Goal: Task Accomplishment & Management: Use online tool/utility

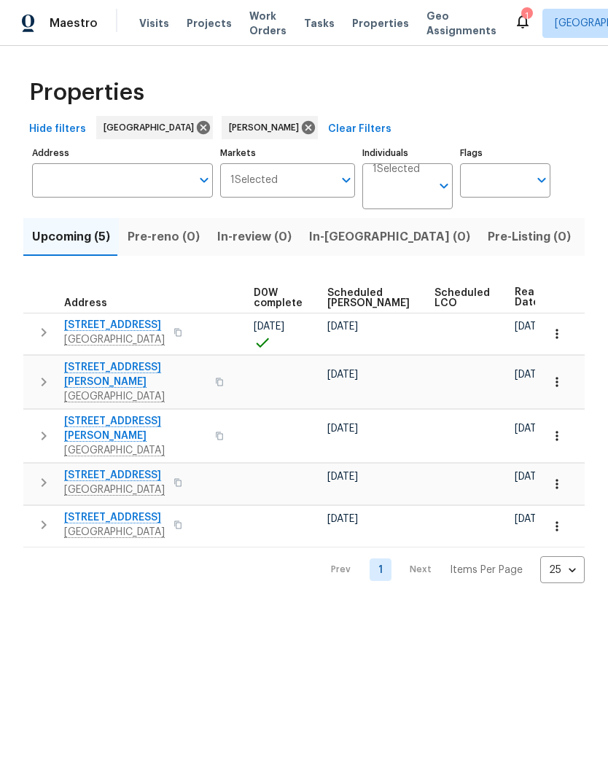
scroll to position [0, 383]
click at [588, 236] on span "Listed (18)" at bounding box center [618, 237] width 61 height 20
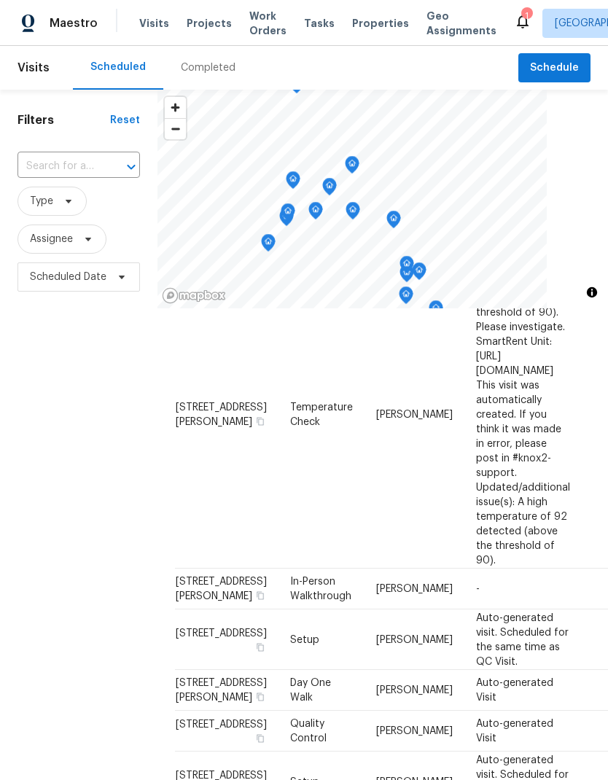
scroll to position [705, 0]
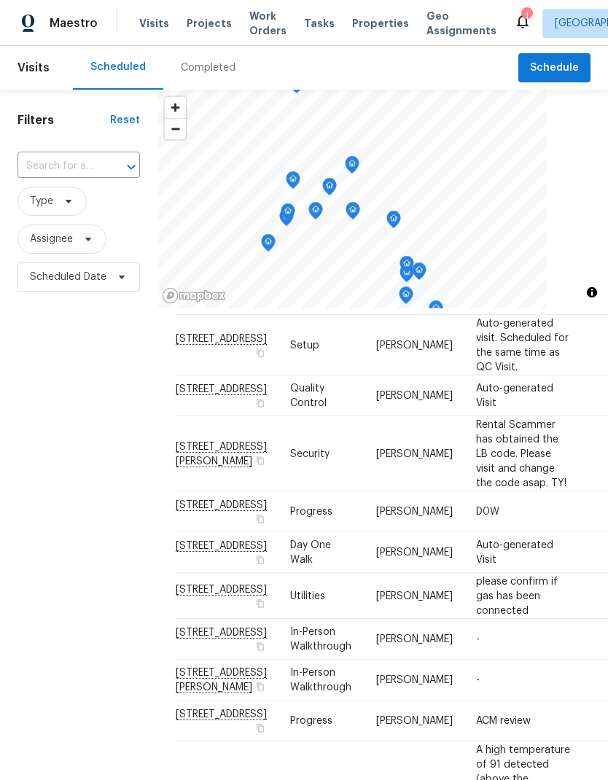
click at [258, 24] on span "Work Orders" at bounding box center [267, 23] width 37 height 29
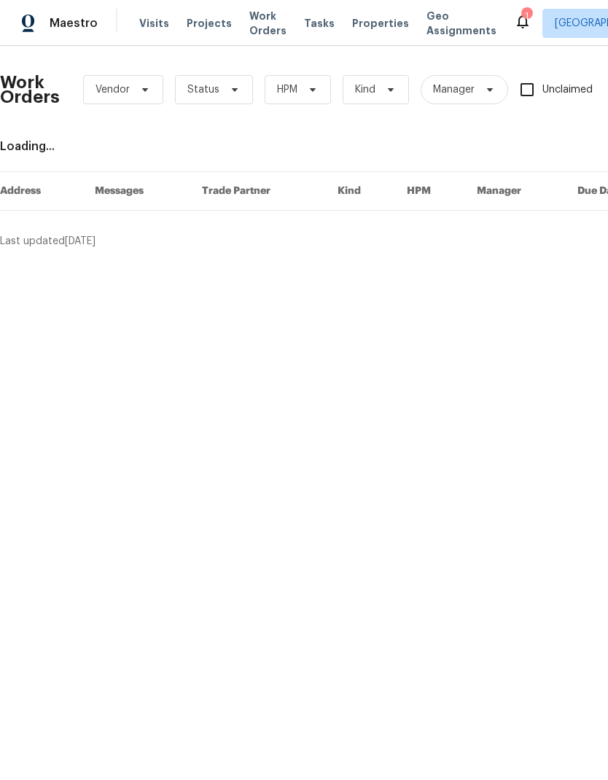
click at [258, 24] on span "Work Orders" at bounding box center [267, 23] width 37 height 29
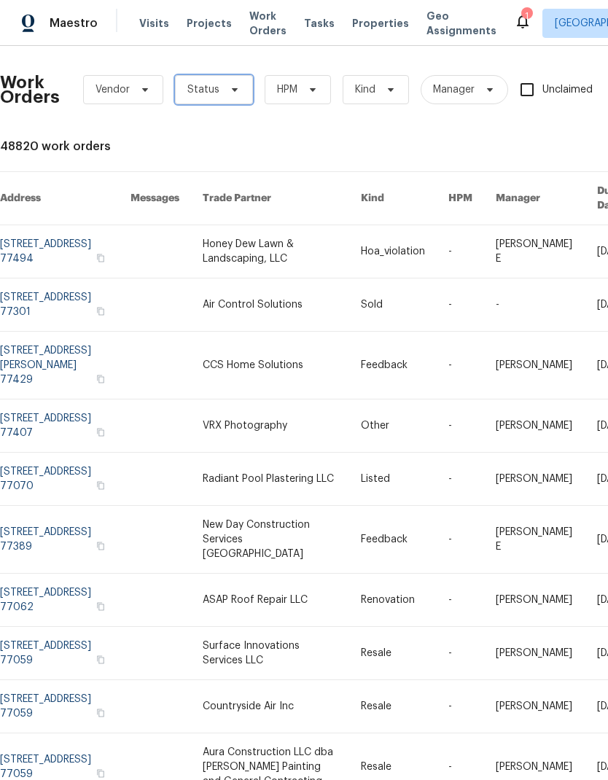
click at [212, 92] on span "Status" at bounding box center [203, 89] width 32 height 15
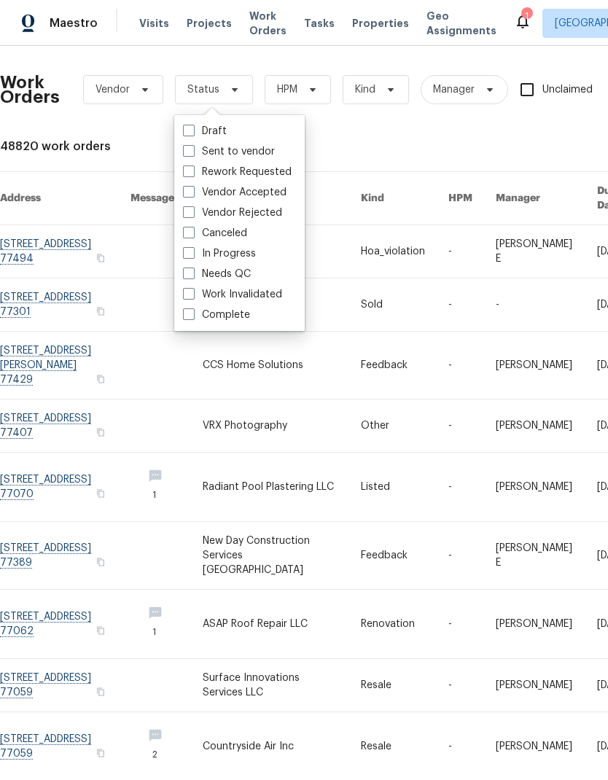
scroll to position [58, 0]
click at [192, 267] on label "Needs QC" at bounding box center [217, 274] width 68 height 15
click at [192, 267] on input "Needs QC" at bounding box center [187, 271] width 9 height 9
checkbox input "true"
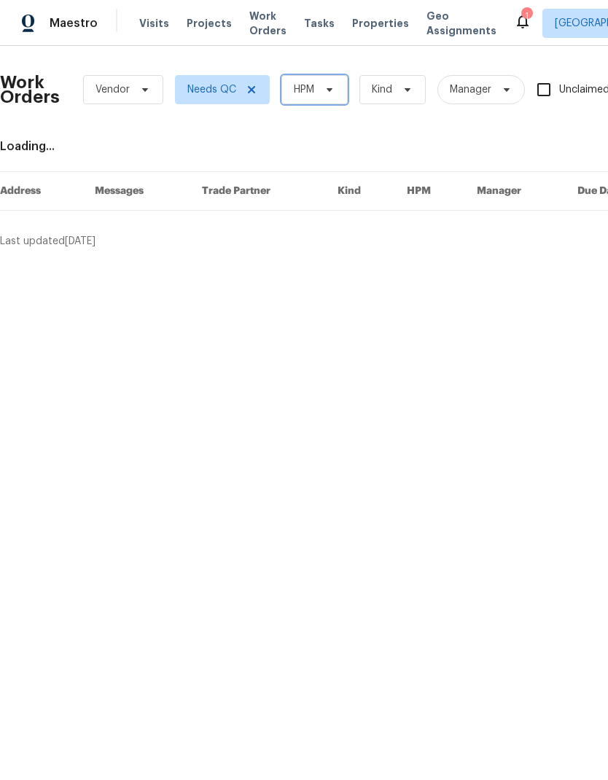
click at [309, 86] on span "HPM" at bounding box center [304, 89] width 20 height 15
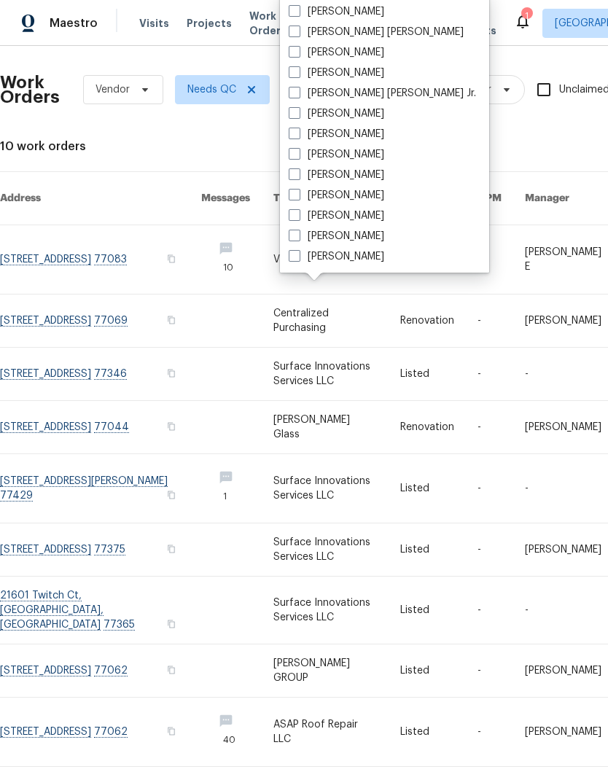
scroll to position [303, 0]
click at [307, 236] on label "Tyler Waltz" at bounding box center [337, 236] width 96 height 15
click at [298, 236] on input "Tyler Waltz" at bounding box center [293, 233] width 9 height 9
checkbox input "true"
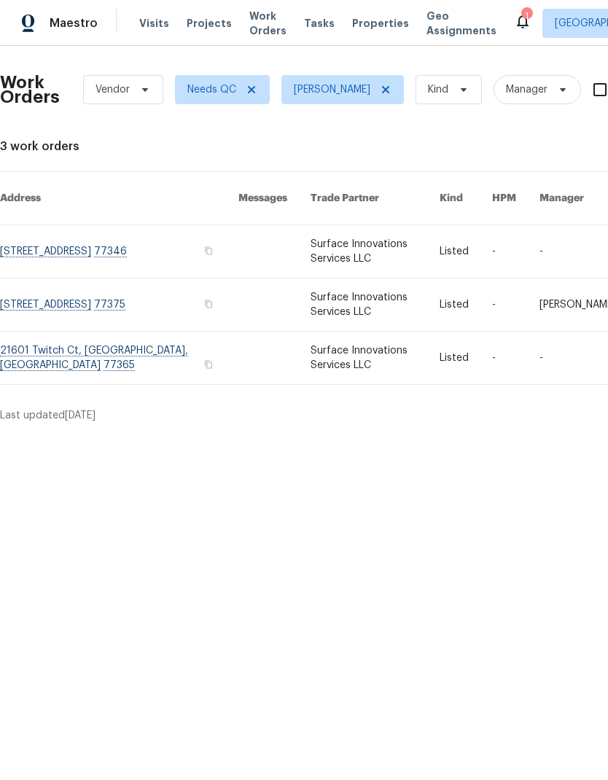
click at [160, 226] on link at bounding box center [119, 251] width 238 height 52
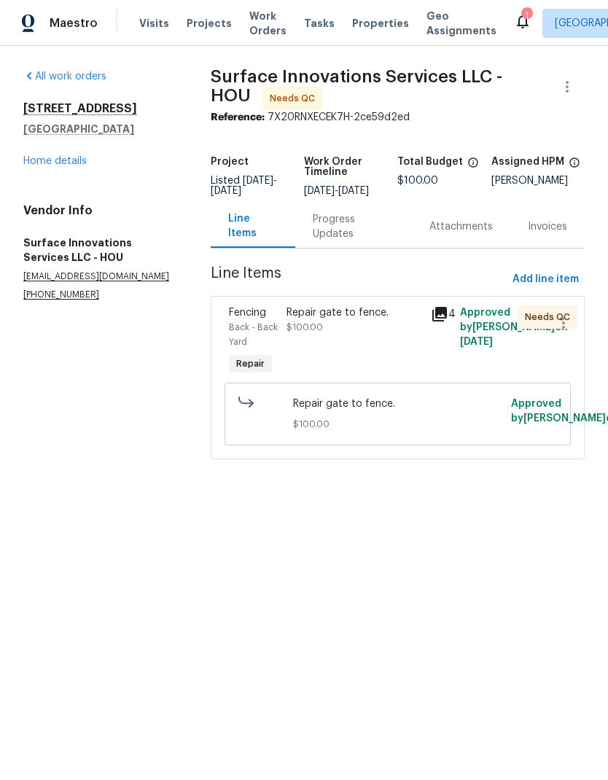
click at [328, 241] on div "Progress Updates" at bounding box center [354, 226] width 82 height 29
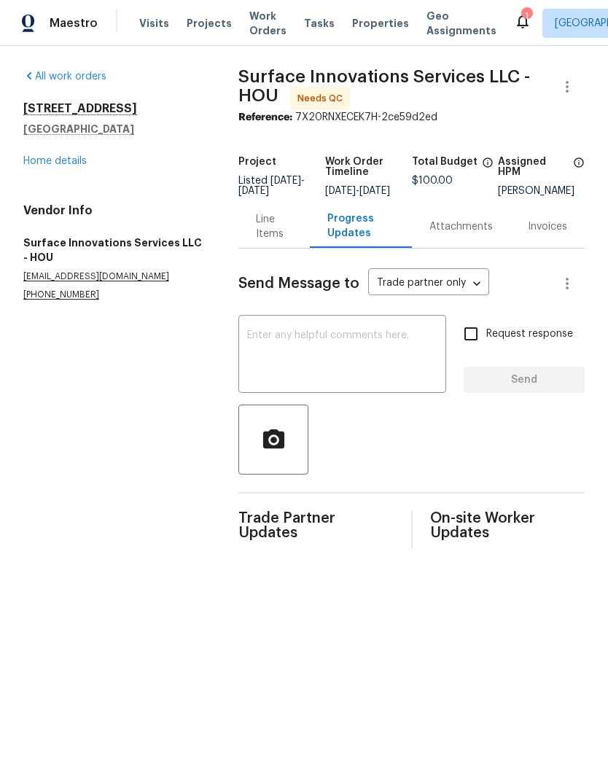
click at [277, 248] on div "Line Items" at bounding box center [273, 226] width 71 height 43
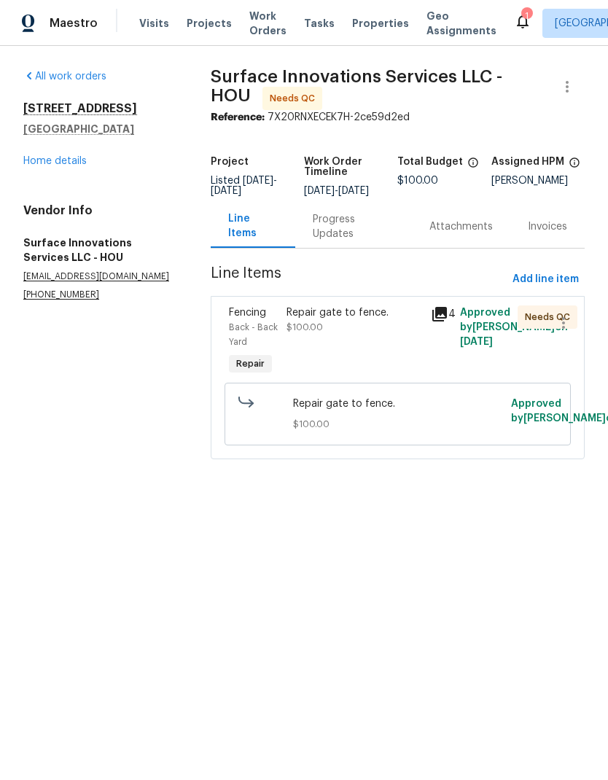
click at [382, 335] on div "Repair gate to fence. $100.00" at bounding box center [355, 320] width 136 height 29
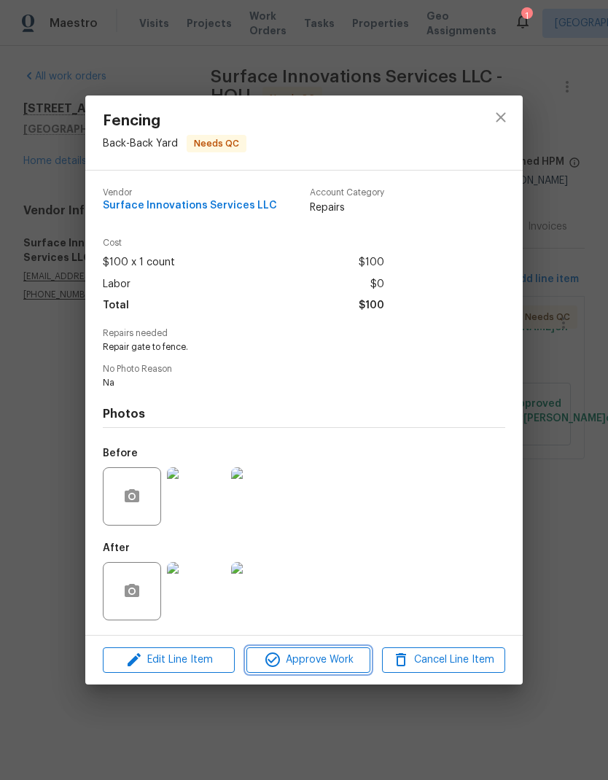
click at [336, 669] on span "Approve Work" at bounding box center [308, 660] width 114 height 18
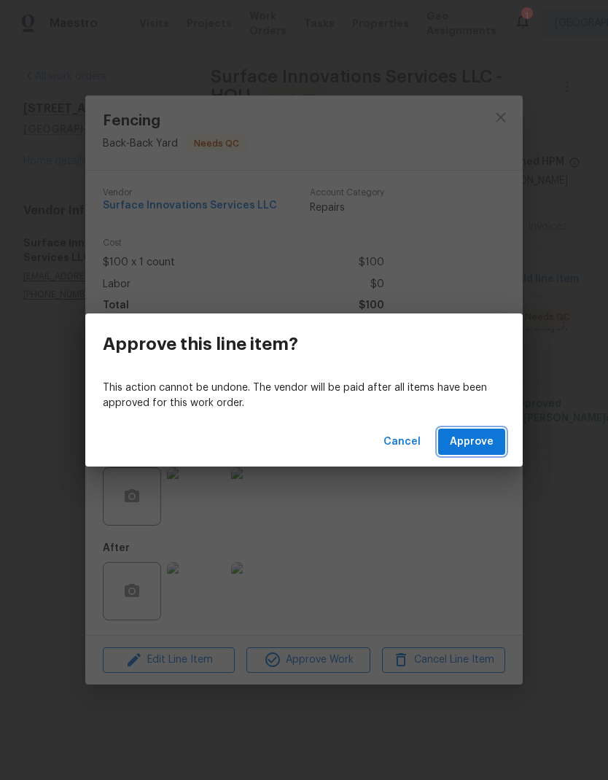
click at [505, 435] on button "Approve" at bounding box center [471, 442] width 67 height 27
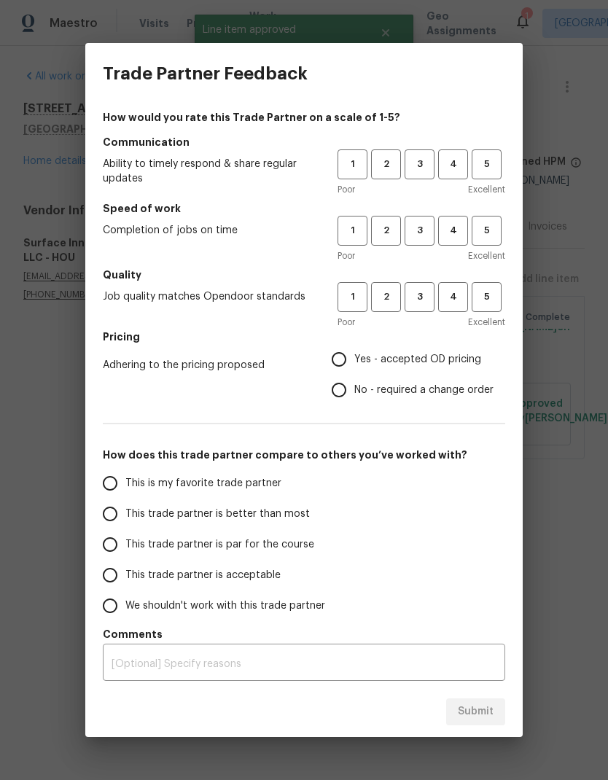
click at [424, 144] on h5 "Communication" at bounding box center [304, 142] width 402 height 15
click at [416, 222] on button "3" at bounding box center [420, 231] width 30 height 30
click at [422, 169] on span "3" at bounding box center [419, 164] width 27 height 17
click at [422, 285] on button "3" at bounding box center [420, 297] width 30 height 30
click at [346, 362] on input "Yes - accepted OD pricing" at bounding box center [339, 359] width 31 height 31
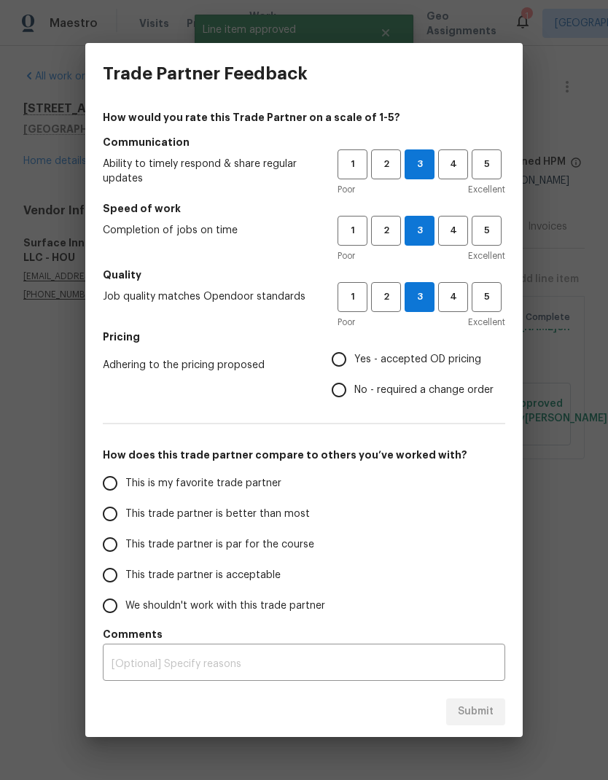
radio input "true"
click at [113, 547] on input "This trade partner is par for the course" at bounding box center [110, 544] width 31 height 31
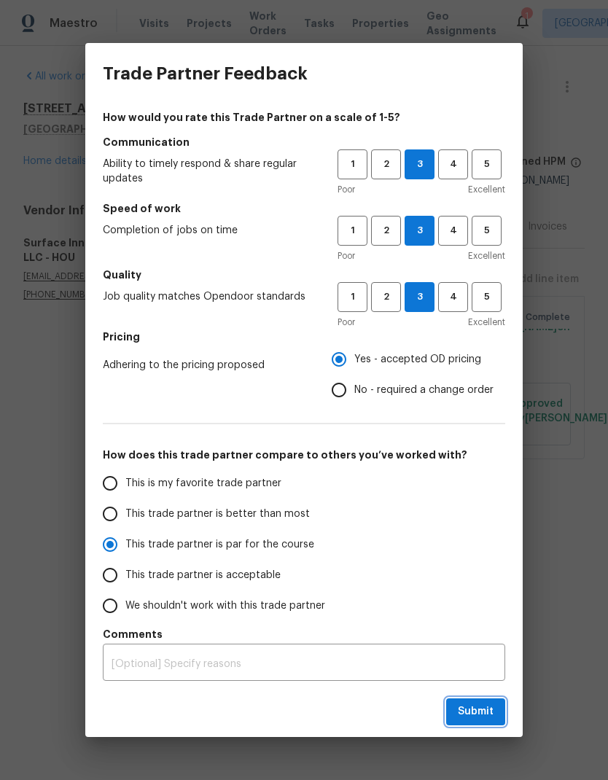
click at [478, 720] on span "Submit" at bounding box center [476, 712] width 36 height 18
radio input "true"
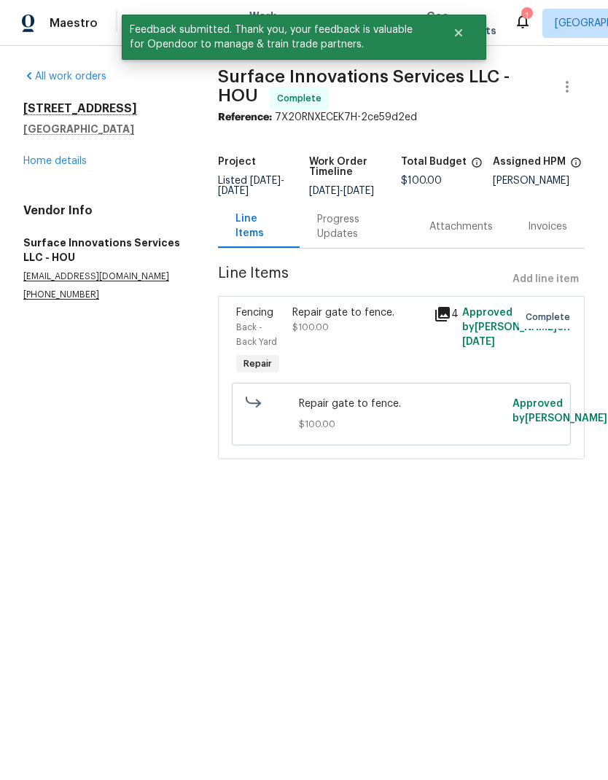
click at [47, 165] on link "Home details" at bounding box center [54, 161] width 63 height 10
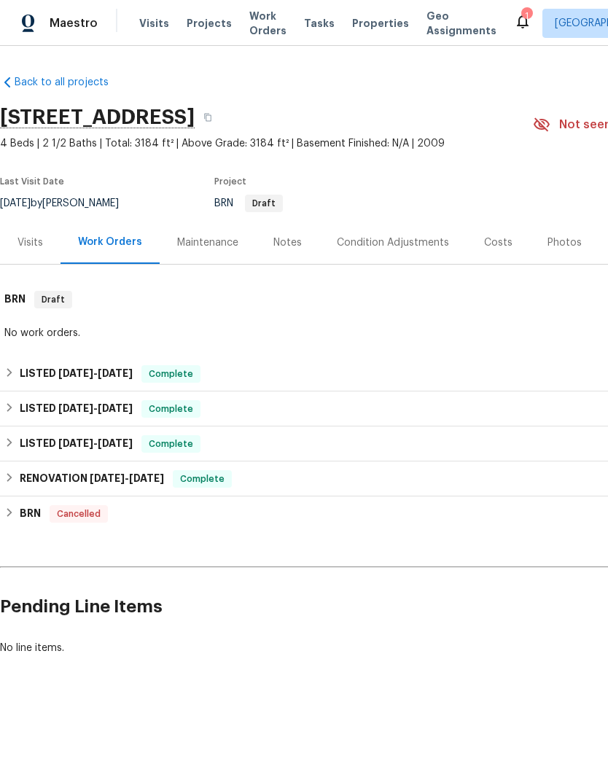
click at [256, 22] on span "Work Orders" at bounding box center [267, 23] width 37 height 29
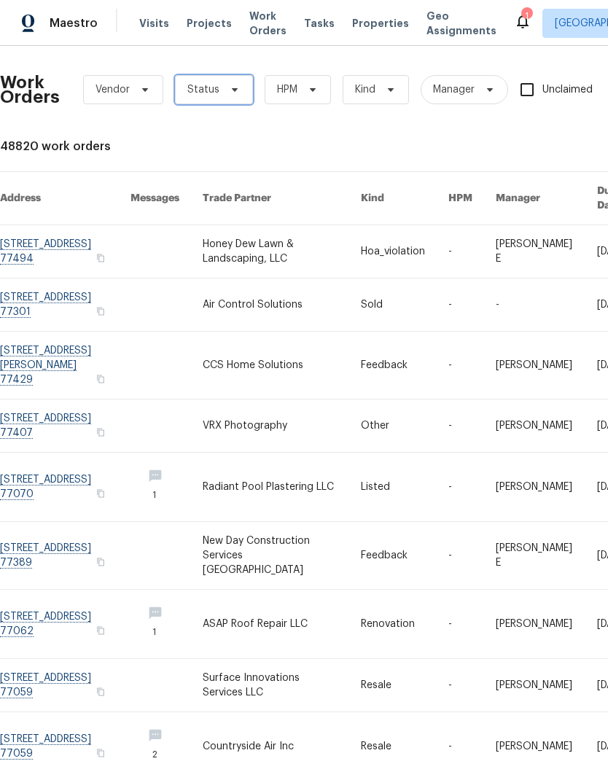
click at [214, 94] on span "Status" at bounding box center [203, 89] width 32 height 15
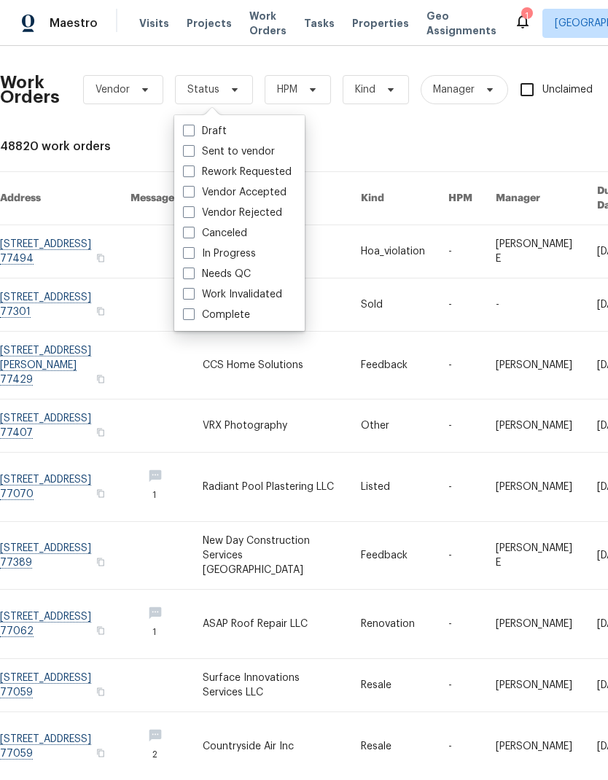
click at [190, 277] on span at bounding box center [189, 274] width 12 height 12
click at [190, 276] on input "Needs QC" at bounding box center [187, 271] width 9 height 9
checkbox input "true"
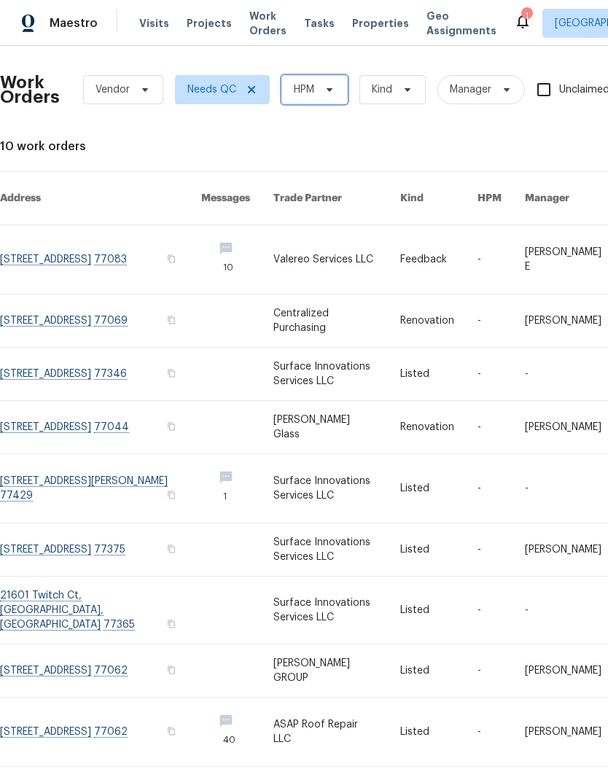
click at [321, 99] on span "HPM" at bounding box center [314, 89] width 66 height 29
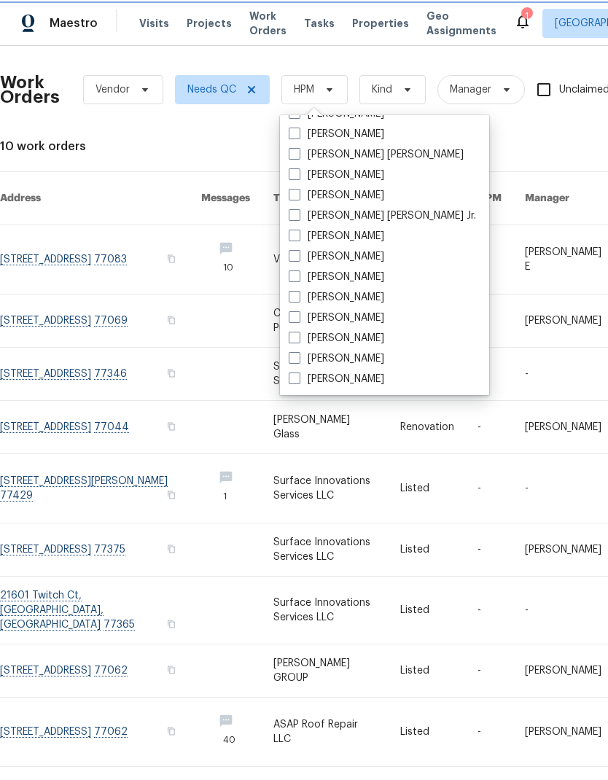
scroll to position [303, 0]
click at [300, 363] on span at bounding box center [295, 358] width 12 height 12
click at [298, 361] on input "Tyler Waltz" at bounding box center [293, 355] width 9 height 9
checkbox input "true"
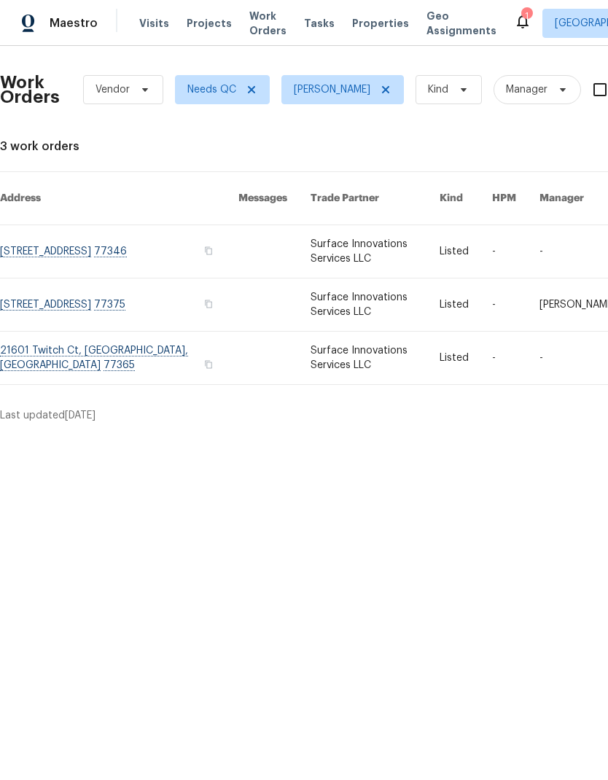
click at [86, 309] on link at bounding box center [119, 305] width 238 height 52
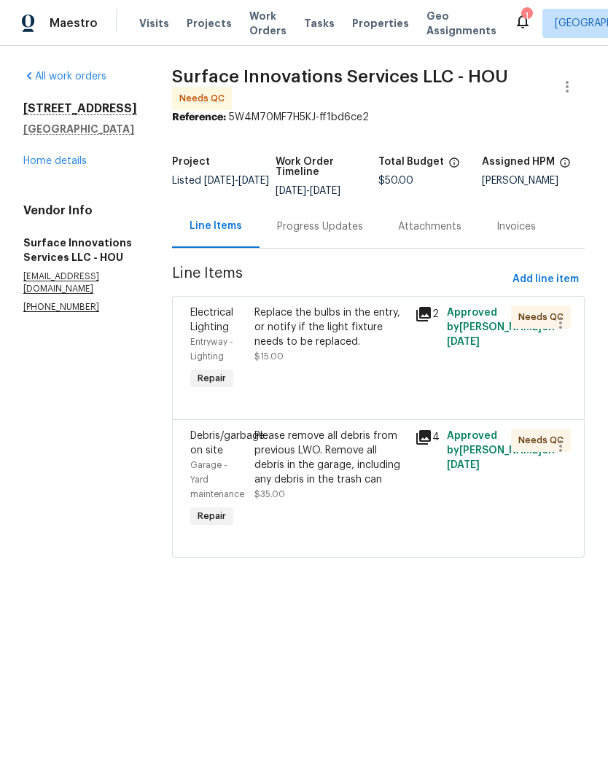
click at [385, 364] on div "Replace the bulbs in the entry, or notify if the light fixture needs to be repl…" at bounding box center [330, 335] width 152 height 58
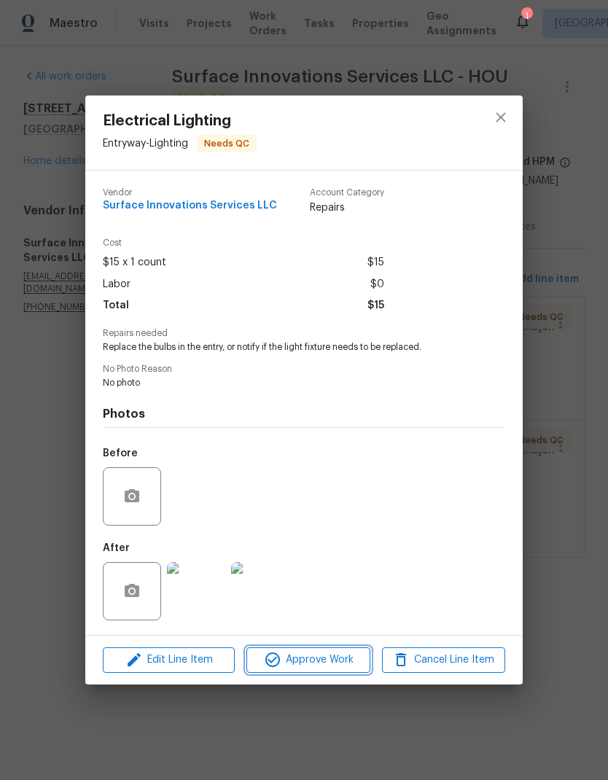
click at [322, 673] on button "Approve Work" at bounding box center [307, 660] width 123 height 26
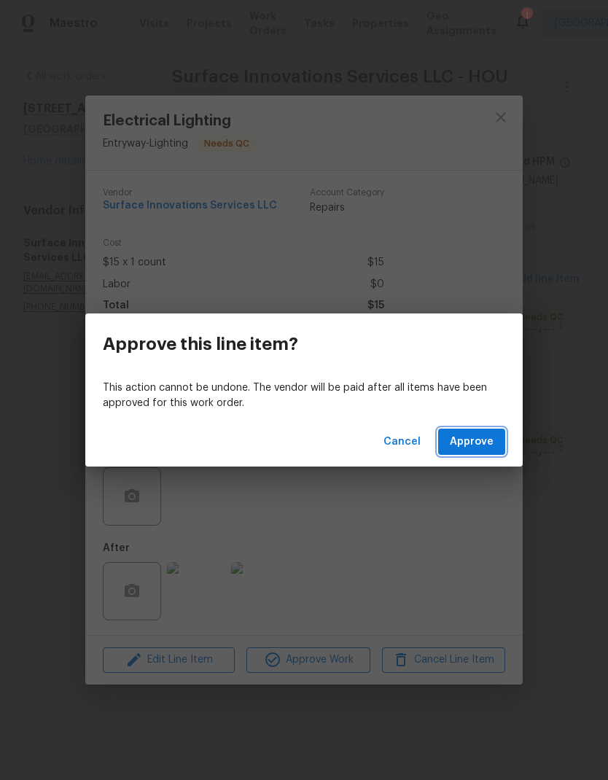
click at [481, 441] on span "Approve" at bounding box center [472, 442] width 44 height 18
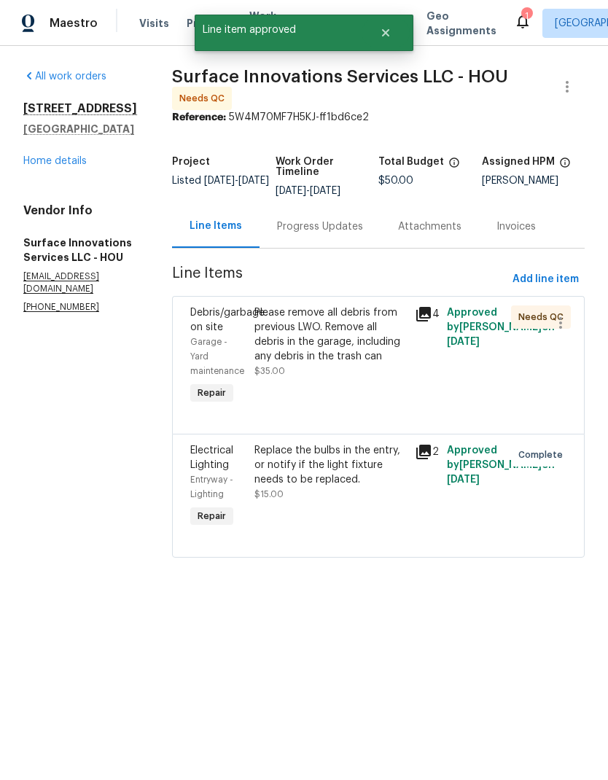
click at [380, 364] on div "Please remove all debris from previous LWO. Remove all debris in the garage, in…" at bounding box center [330, 335] width 152 height 58
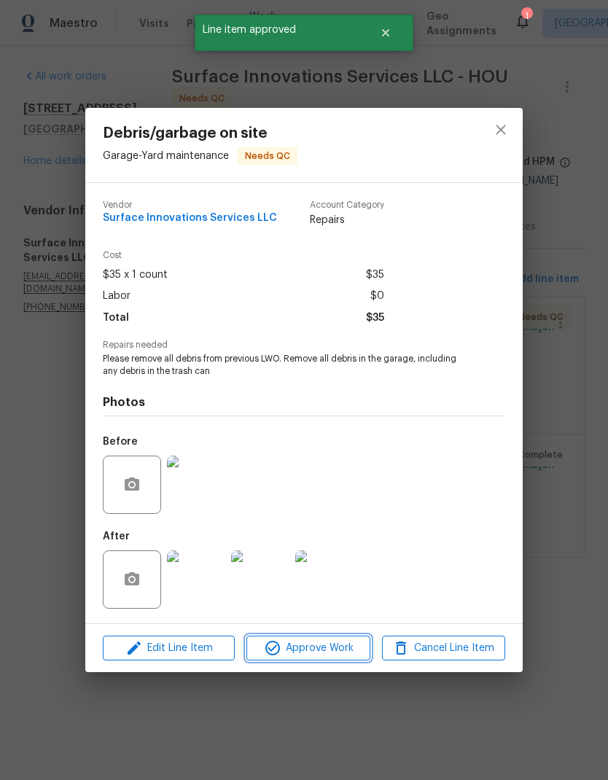
click at [343, 638] on button "Approve Work" at bounding box center [307, 649] width 123 height 26
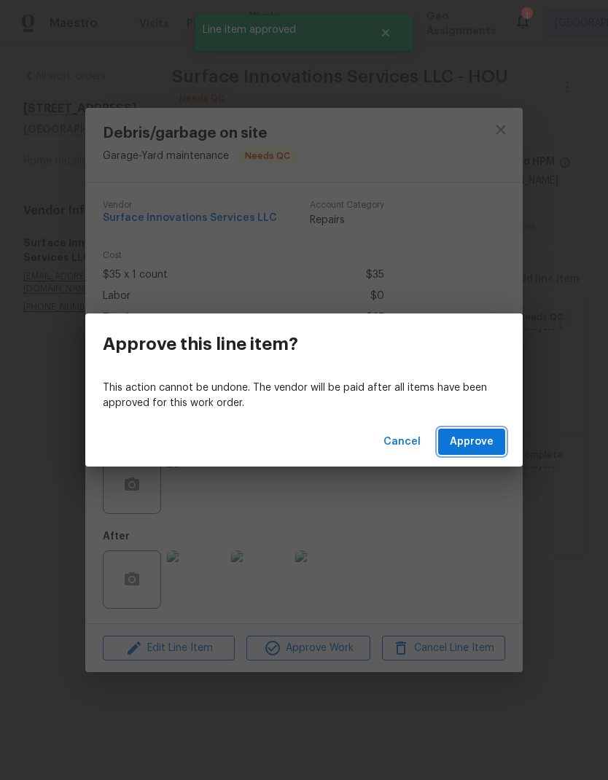
click at [484, 451] on button "Approve" at bounding box center [471, 442] width 67 height 27
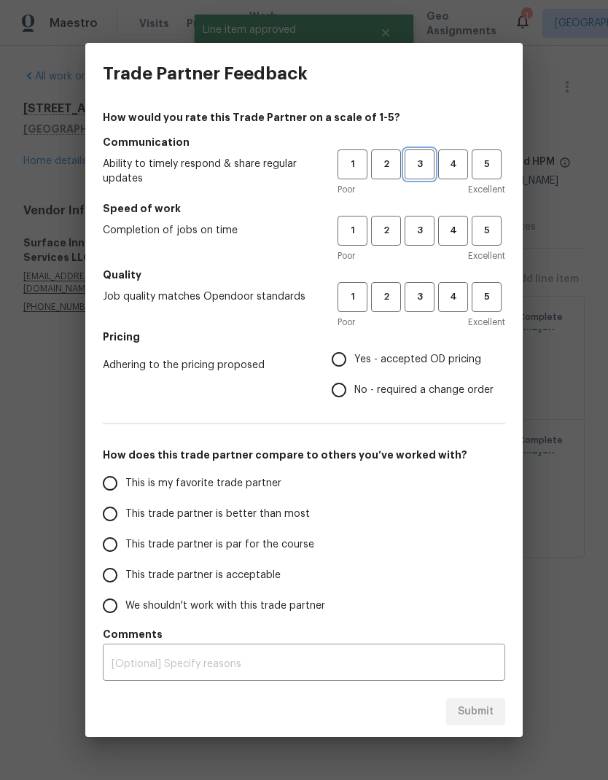
click at [429, 168] on span "3" at bounding box center [419, 164] width 27 height 17
click at [419, 236] on span "3" at bounding box center [419, 230] width 27 height 17
click at [423, 295] on span "3" at bounding box center [419, 297] width 27 height 17
click at [351, 354] on input "Yes - accepted OD pricing" at bounding box center [339, 359] width 31 height 31
radio input "true"
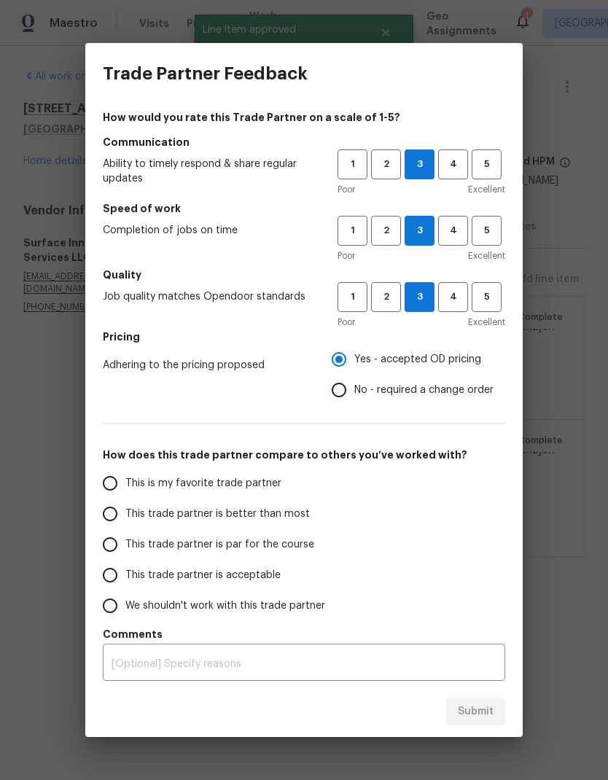
click at [106, 550] on input "This trade partner is par for the course" at bounding box center [110, 544] width 31 height 31
click at [502, 699] on button "Submit" at bounding box center [475, 712] width 59 height 27
radio input "true"
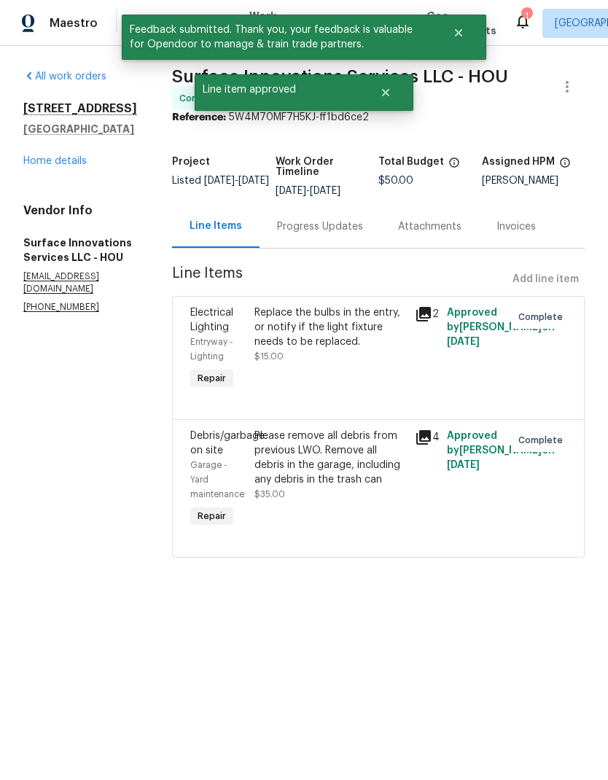
click at [356, 233] on div "Progress Updates" at bounding box center [320, 226] width 86 height 15
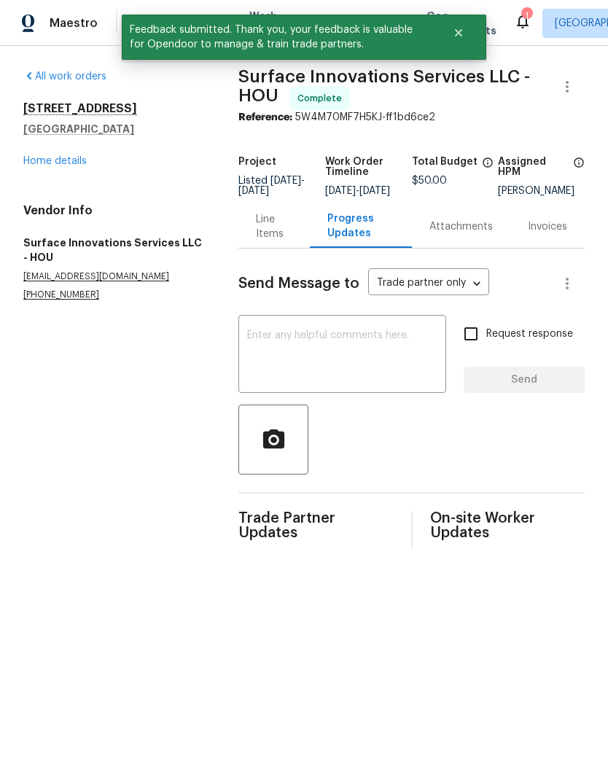
click at [286, 239] on div "Line Items" at bounding box center [274, 226] width 36 height 29
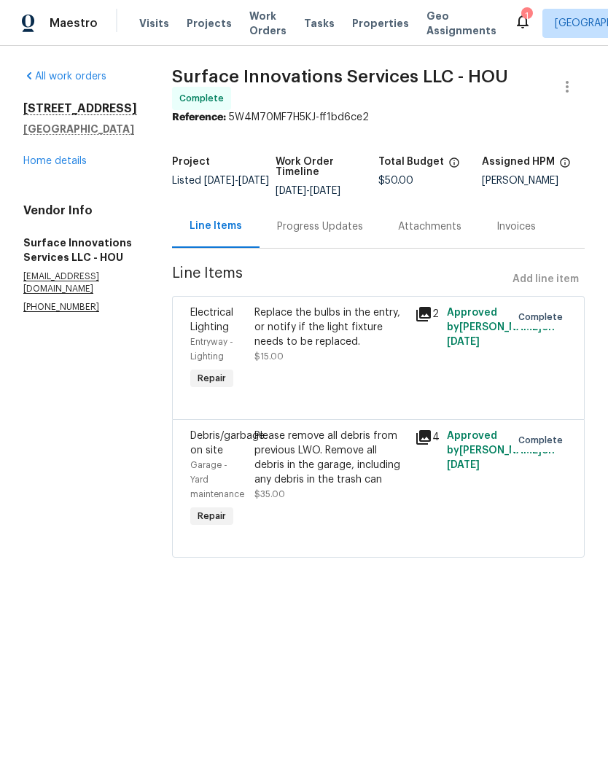
click at [42, 163] on link "Home details" at bounding box center [54, 161] width 63 height 10
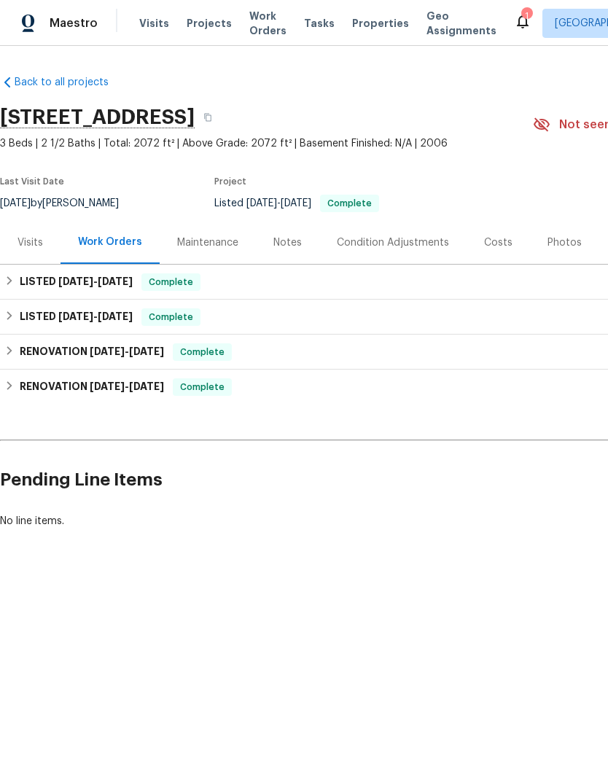
click at [249, 28] on span "Work Orders" at bounding box center [267, 23] width 37 height 29
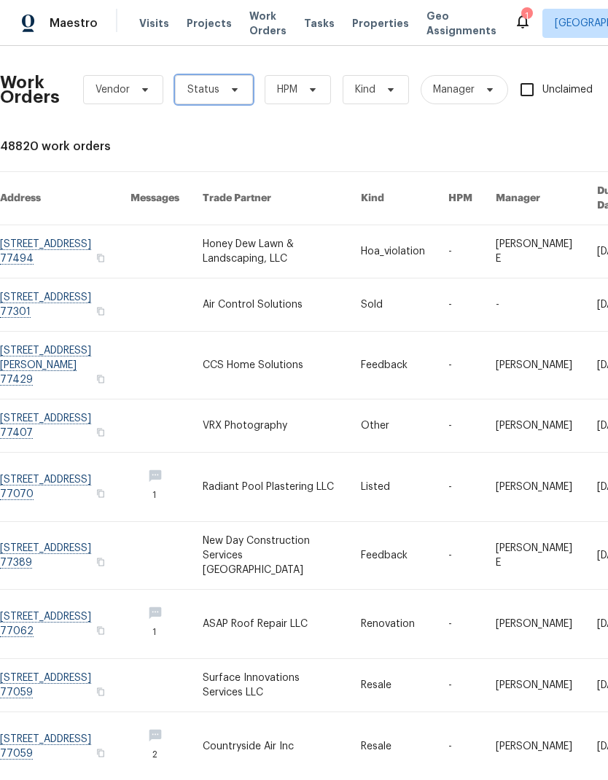
click at [218, 92] on span "Status" at bounding box center [214, 89] width 78 height 29
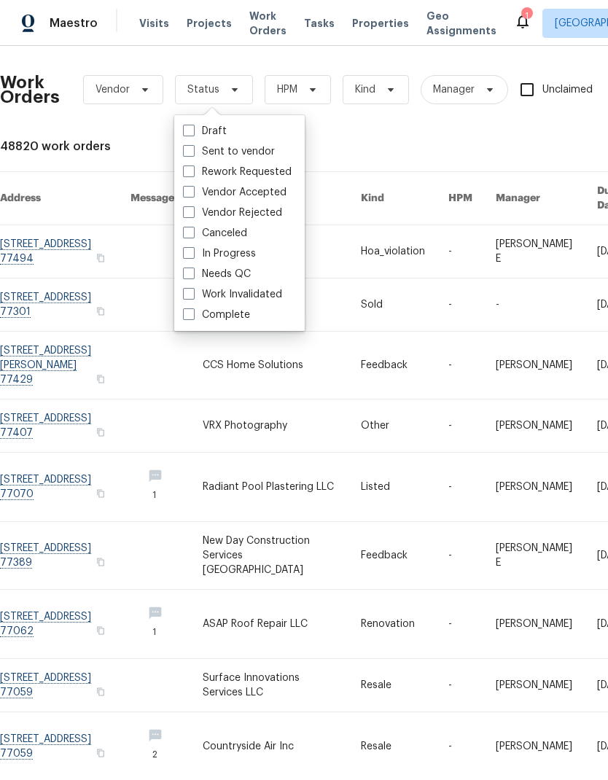
click at [239, 281] on label "Needs QC" at bounding box center [217, 274] width 68 height 15
click at [192, 276] on input "Needs QC" at bounding box center [187, 271] width 9 height 9
checkbox input "true"
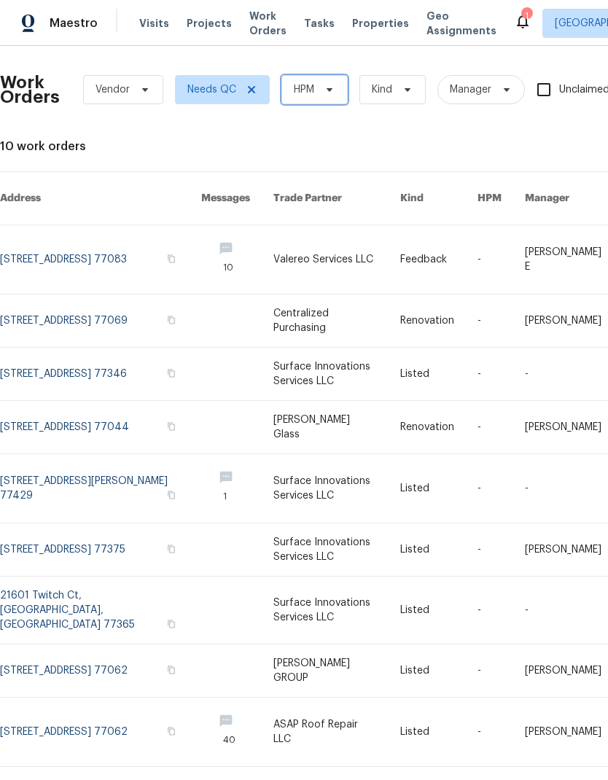
click at [311, 90] on span "HPM" at bounding box center [304, 89] width 20 height 15
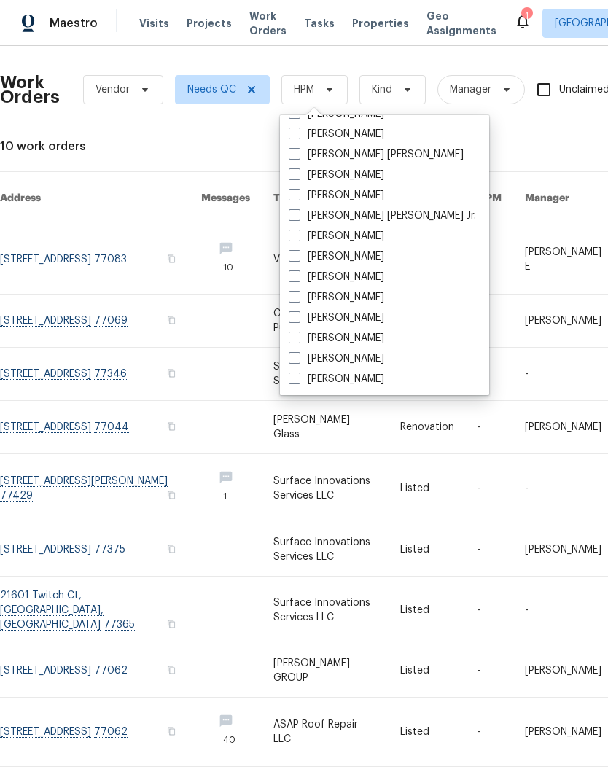
scroll to position [303, 0]
click at [298, 364] on label "Tyler Waltz" at bounding box center [337, 358] width 96 height 15
click at [298, 361] on input "Tyler Waltz" at bounding box center [293, 355] width 9 height 9
checkbox input "true"
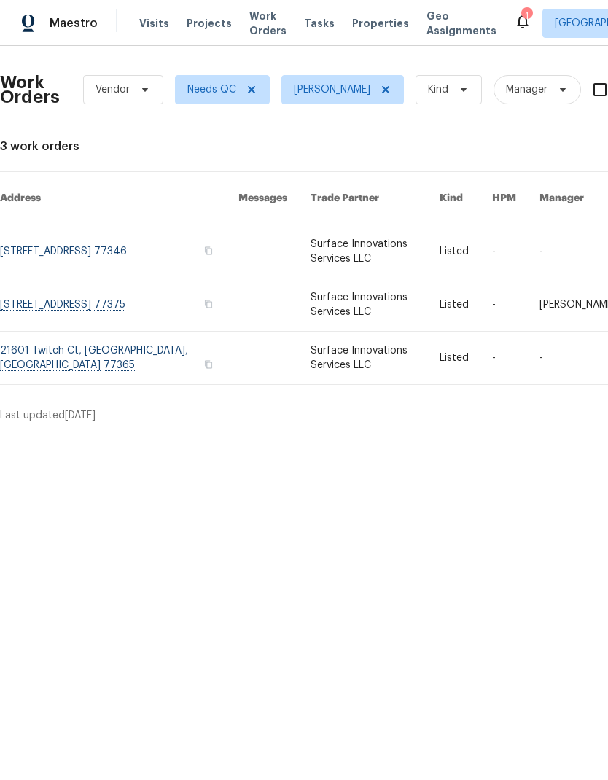
click at [209, 346] on link at bounding box center [119, 358] width 238 height 52
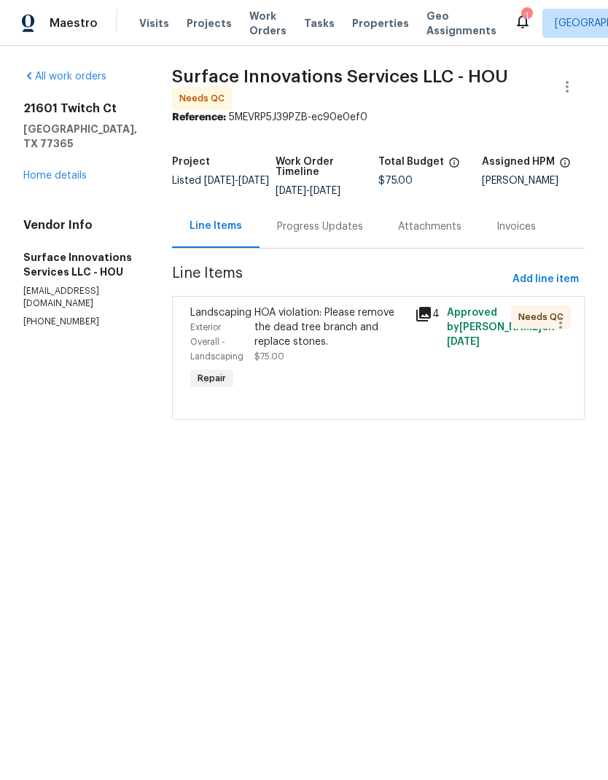
click at [386, 346] on div "HOA violation: Please remove the dead tree branch and replace stones." at bounding box center [330, 328] width 152 height 44
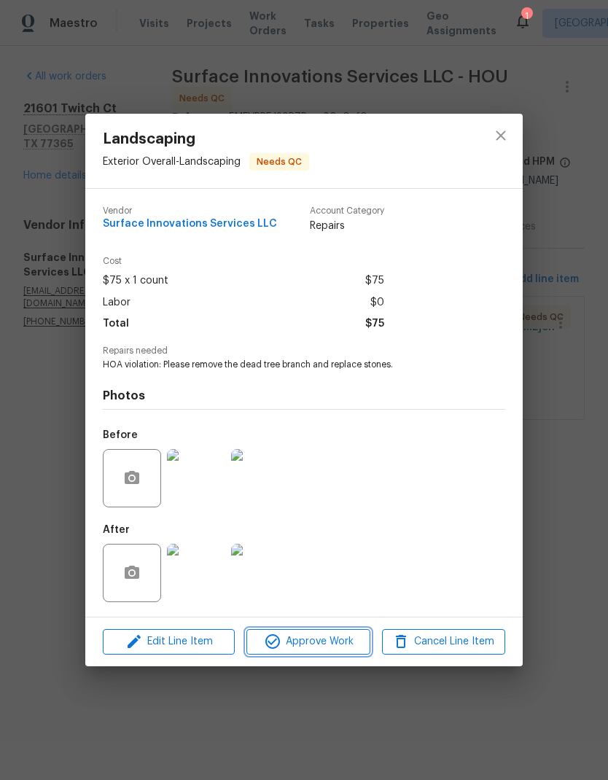
click at [324, 631] on button "Approve Work" at bounding box center [307, 642] width 123 height 26
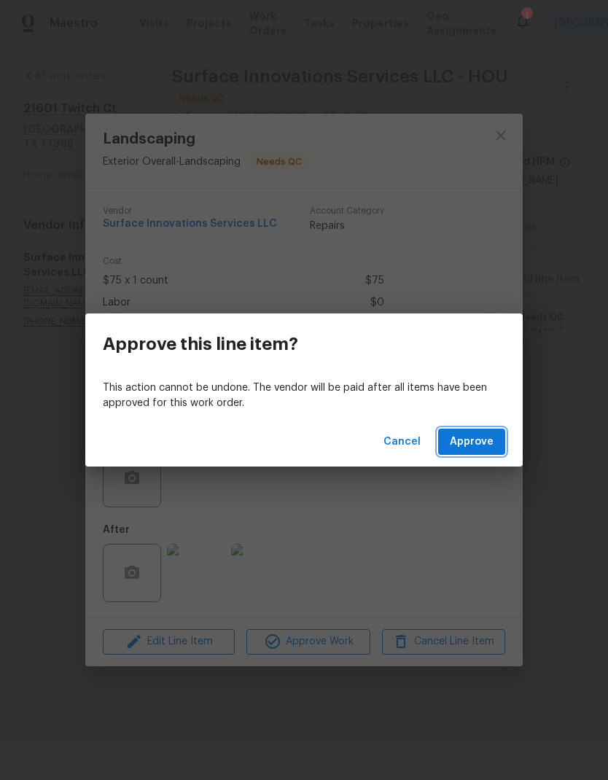
click at [492, 451] on button "Approve" at bounding box center [471, 442] width 67 height 27
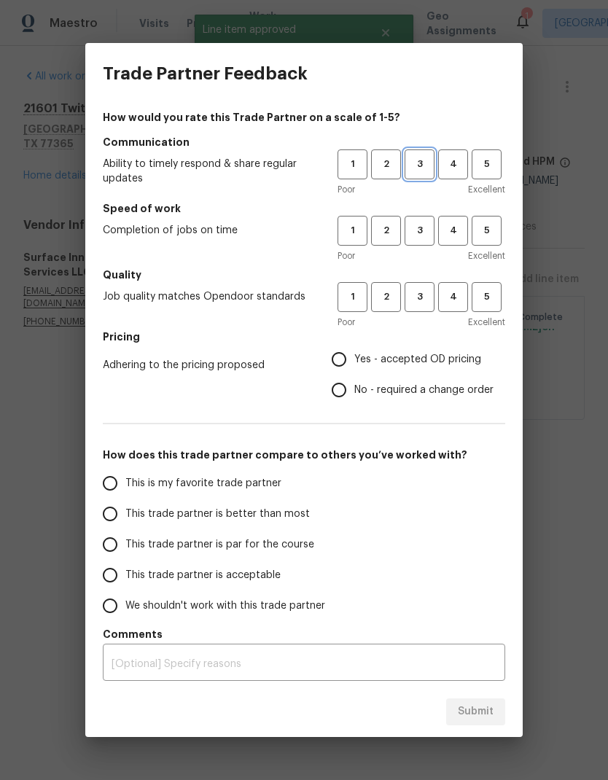
click at [416, 167] on span "3" at bounding box center [419, 164] width 27 height 17
